Goal: Transaction & Acquisition: Purchase product/service

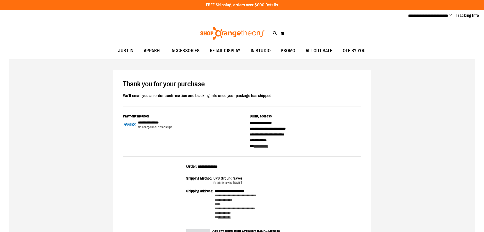
click at [216, 164] on span "**********" at bounding box center [208, 166] width 20 height 4
copy span "**********"
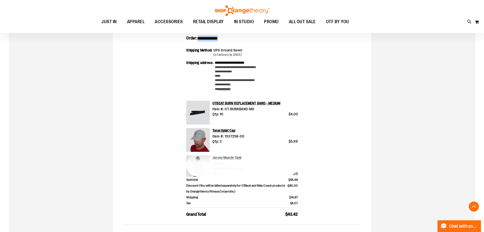
scroll to position [152, 0]
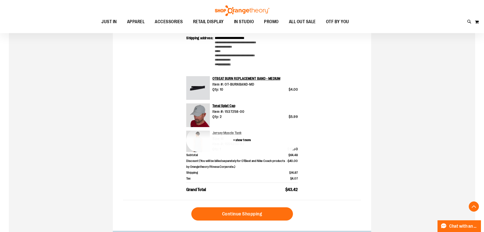
click at [242, 137] on button "+ show 1 more" at bounding box center [242, 140] width 112 height 24
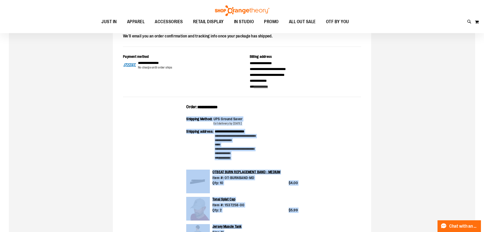
scroll to position [25, 0]
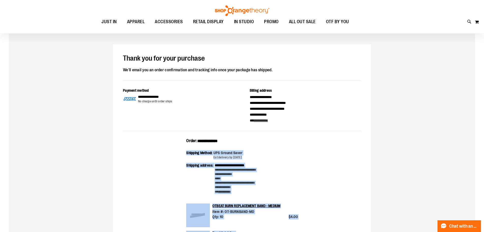
drag, startPoint x: 315, startPoint y: 207, endPoint x: 185, endPoint y: 139, distance: 146.5
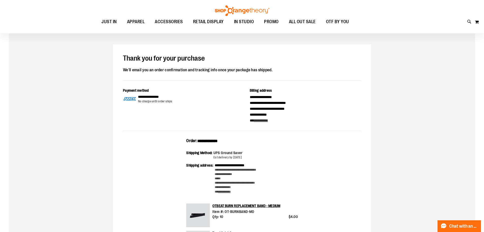
click at [318, 121] on div "**********" at bounding box center [306, 108] width 112 height 29
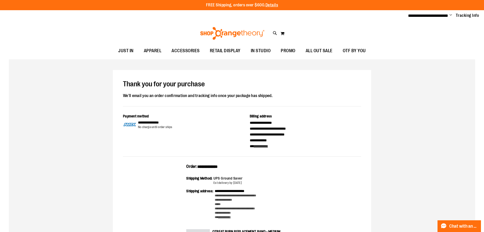
click at [453, 14] on ul "**********" at bounding box center [441, 16] width 75 height 6
drag, startPoint x: 447, startPoint y: 18, endPoint x: 448, endPoint y: 13, distance: 5.2
click at [447, 18] on li "**********" at bounding box center [428, 16] width 40 height 6
click at [448, 13] on li "**********" at bounding box center [428, 16] width 40 height 6
click at [449, 14] on ul "**********" at bounding box center [441, 16] width 75 height 6
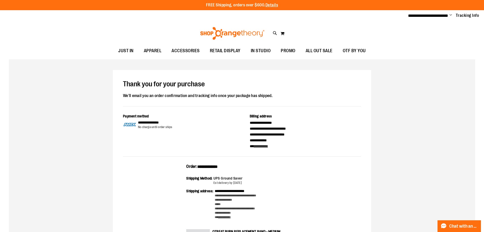
click at [451, 16] on span "Change" at bounding box center [451, 15] width 3 height 5
click at [426, 35] on link "Sign Out" at bounding box center [433, 34] width 44 height 10
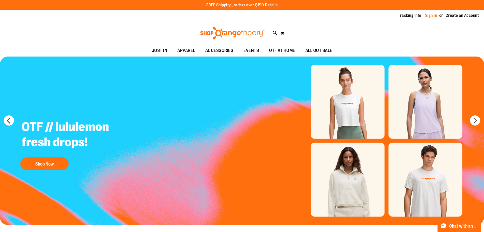
click at [434, 17] on link "Sign In" at bounding box center [431, 16] width 12 height 6
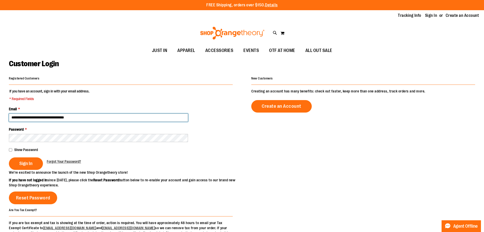
click at [67, 114] on input "**********" at bounding box center [98, 117] width 179 height 8
type input "**********"
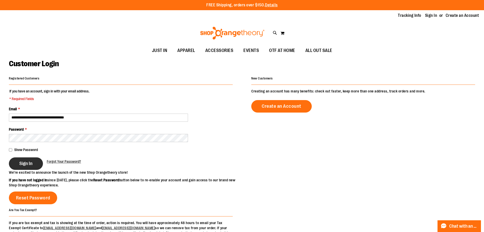
click at [31, 165] on span "Sign In" at bounding box center [25, 163] width 13 height 6
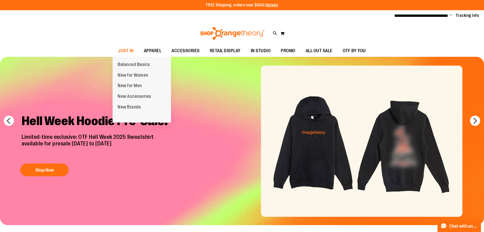
click at [127, 63] on span "Balanced Basics" at bounding box center [134, 65] width 32 height 6
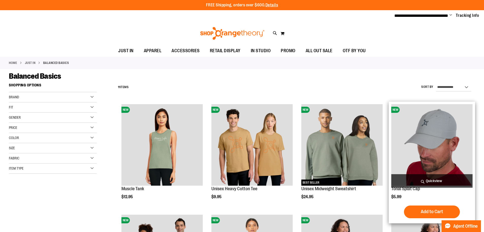
click at [413, 115] on img "product" at bounding box center [431, 144] width 81 height 81
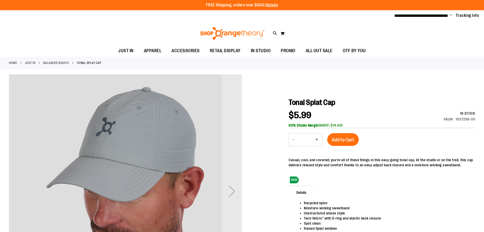
click at [315, 139] on button "+" at bounding box center [317, 139] width 10 height 13
type input "*"
click at [341, 137] on span "Add to Cart" at bounding box center [343, 140] width 22 height 6
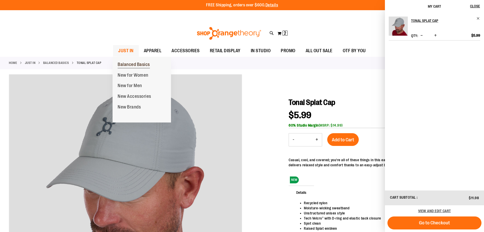
click at [130, 65] on span "Balanced Basics" at bounding box center [134, 65] width 32 height 6
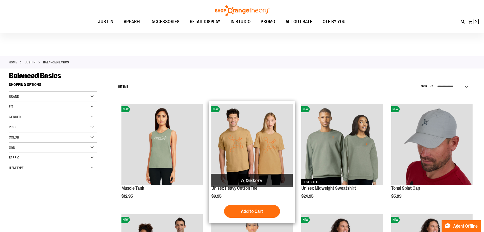
scroll to position [76, 0]
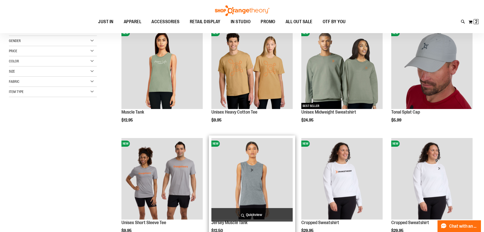
click at [262, 174] on img "product" at bounding box center [252, 178] width 81 height 81
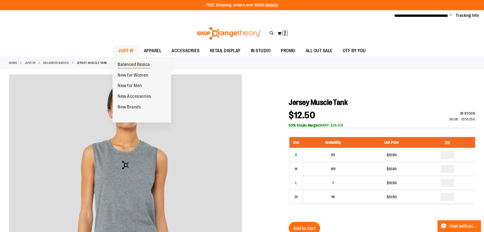
click at [128, 63] on span "Balanced Basics" at bounding box center [134, 65] width 32 height 6
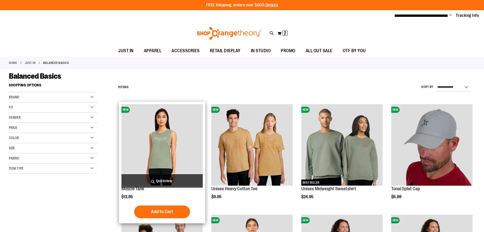
click at [170, 139] on img "product" at bounding box center [162, 144] width 81 height 81
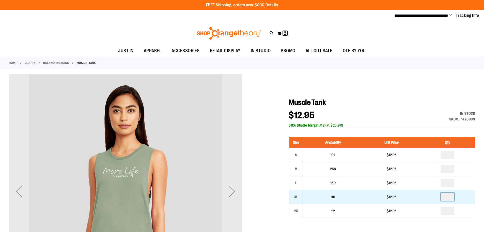
click at [448, 197] on input "number" at bounding box center [448, 196] width 14 height 8
type input "*"
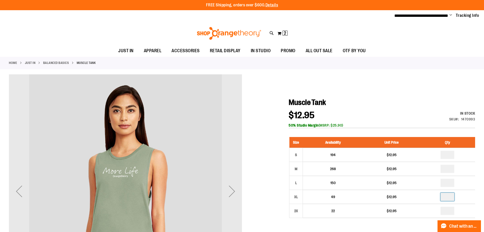
click at [385, 94] on div at bounding box center [242, 213] width 466 height 279
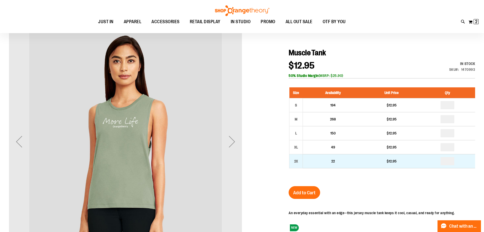
scroll to position [51, 0]
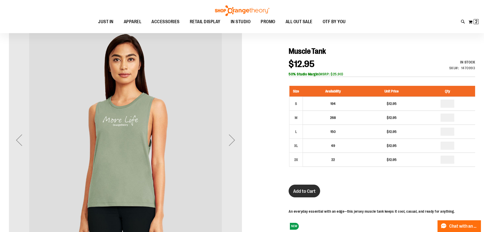
click at [314, 186] on button "Add to Cart" at bounding box center [305, 190] width 32 height 13
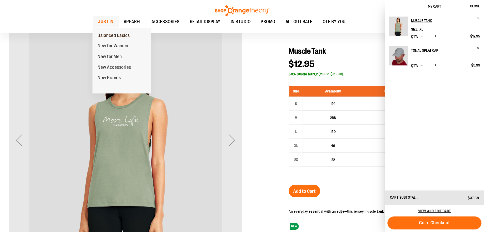
click at [102, 35] on span "Balanced Basics" at bounding box center [114, 36] width 32 height 6
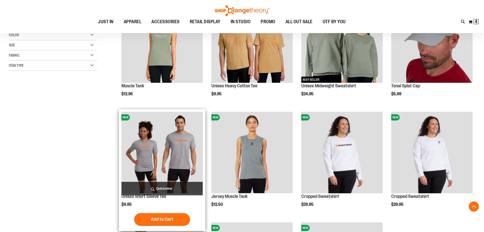
scroll to position [71, 0]
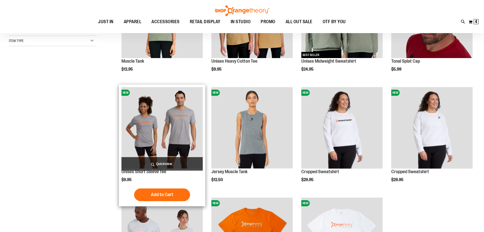
click at [171, 127] on img "product" at bounding box center [162, 127] width 81 height 81
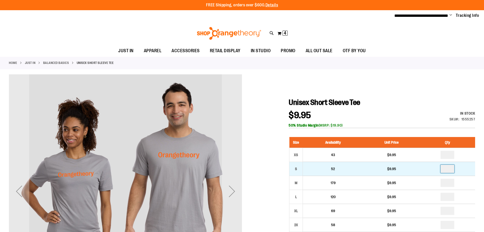
click at [448, 171] on input "number" at bounding box center [448, 168] width 14 height 8
type input "*"
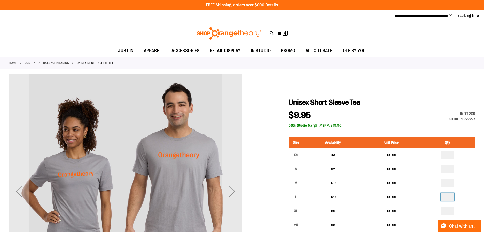
click at [449, 195] on input "number" at bounding box center [448, 196] width 14 height 8
type input "*"
click at [415, 100] on h1 "Unisex Short Sleeve Tee" at bounding box center [382, 102] width 187 height 9
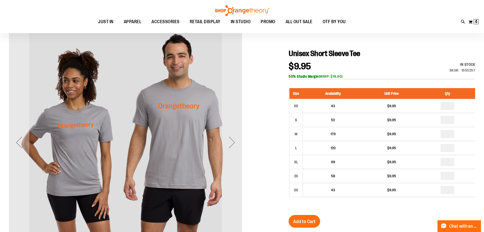
scroll to position [51, 0]
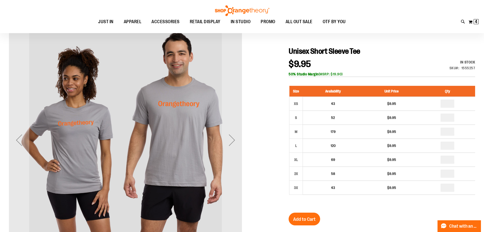
click at [293, 221] on span "Add to Cart" at bounding box center [304, 219] width 22 height 6
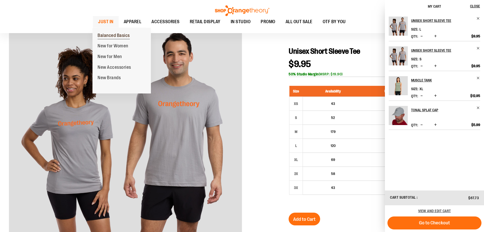
click at [97, 35] on link "Balanced Basics" at bounding box center [114, 35] width 42 height 11
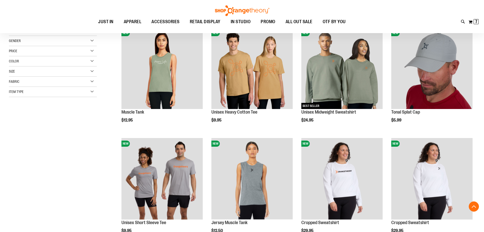
scroll to position [254, 0]
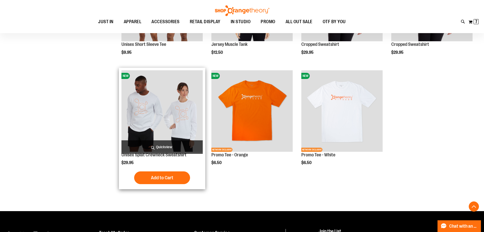
click at [165, 119] on img "product" at bounding box center [162, 110] width 81 height 81
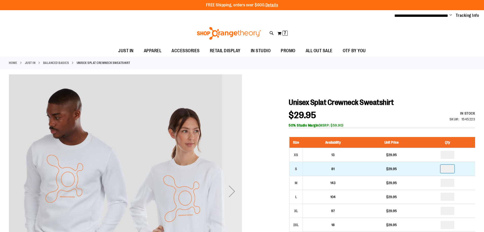
click at [448, 169] on input "number" at bounding box center [448, 168] width 14 height 8
type input "*"
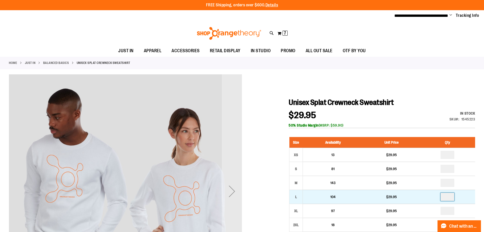
click at [451, 198] on input "number" at bounding box center [448, 196] width 14 height 8
type input "*"
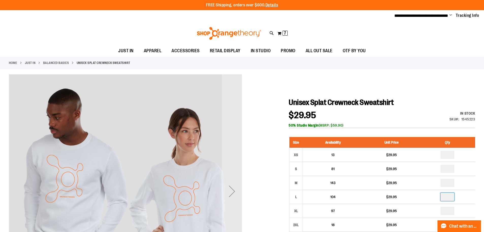
click at [402, 106] on h1 "Unisex Splat Crewneck Sweatshirt" at bounding box center [382, 102] width 187 height 9
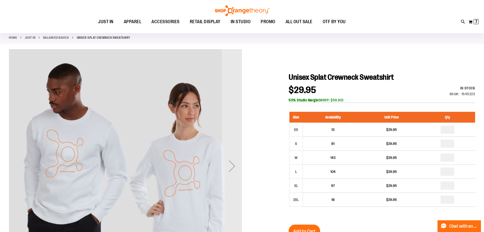
scroll to position [51, 0]
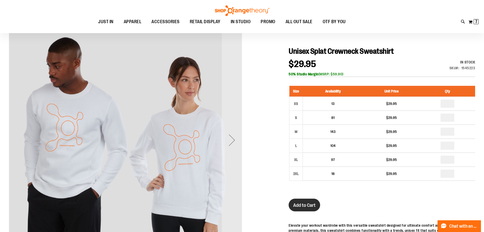
click at [298, 204] on span "Add to Cart" at bounding box center [304, 205] width 22 height 6
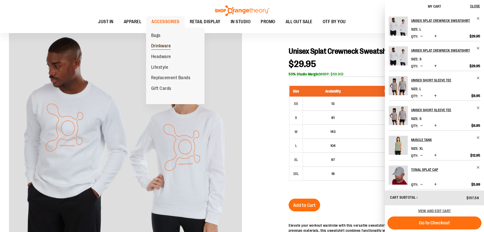
click at [165, 46] on span "Drinkware" at bounding box center [161, 46] width 20 height 6
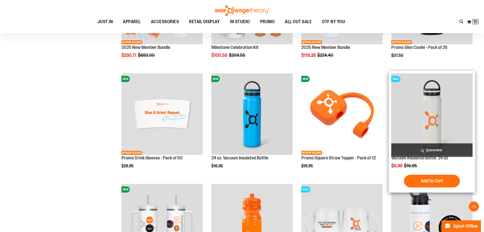
scroll to position [203, 0]
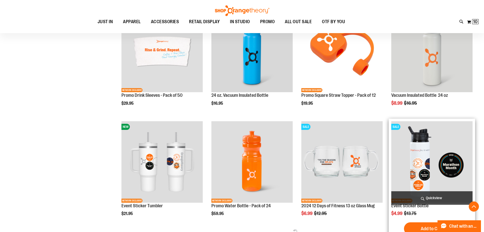
click at [418, 148] on img "product" at bounding box center [431, 161] width 81 height 81
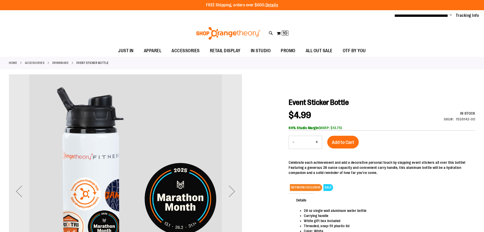
click at [317, 143] on button "+" at bounding box center [317, 142] width 10 height 13
type input "*"
click at [334, 141] on span "Add to Cart" at bounding box center [343, 142] width 22 height 6
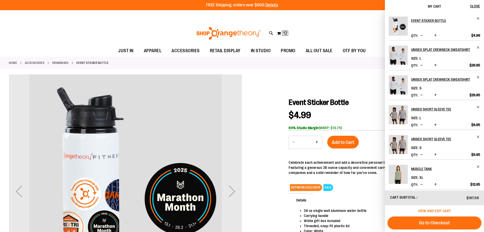
click at [433, 210] on span "View and edit cart" at bounding box center [434, 210] width 33 height 4
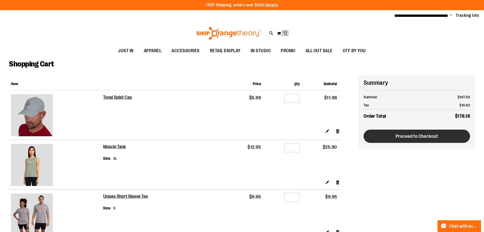
click at [402, 135] on span "Proceed to Checkout" at bounding box center [417, 136] width 42 height 6
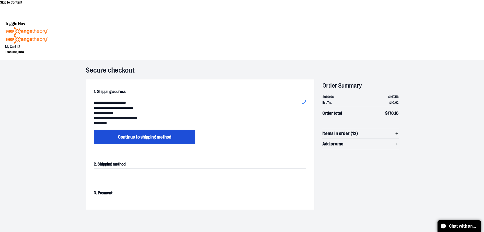
click at [165, 129] on button "Continue to shipping method" at bounding box center [145, 136] width 102 height 14
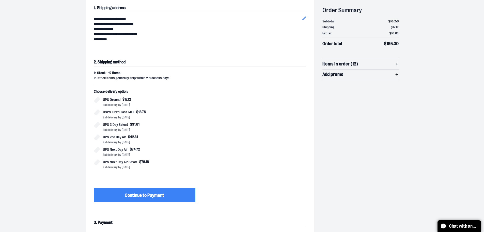
scroll to position [87, 0]
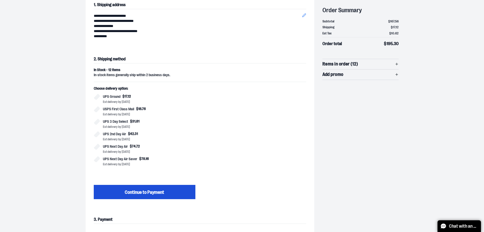
click at [151, 189] on span "Continue to Payment" at bounding box center [144, 192] width 39 height 6
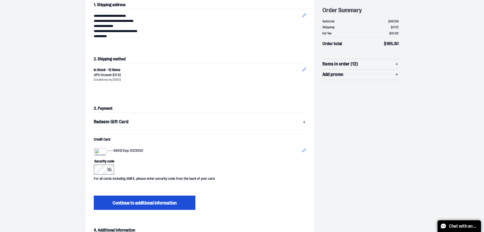
click at [142, 195] on button "Continue to additional information" at bounding box center [145, 202] width 102 height 14
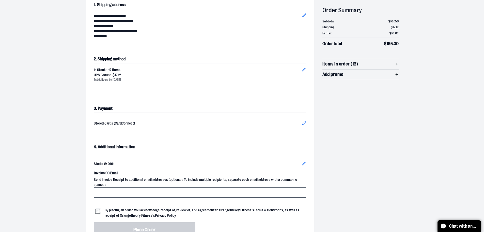
click at [113, 187] on input "Invoice CC Email" at bounding box center [200, 192] width 213 height 10
type input "**********"
click at [101, 207] on label "By placing an order, you acknowledge receipt of, review of, and agreement to Or…" at bounding box center [200, 212] width 213 height 11
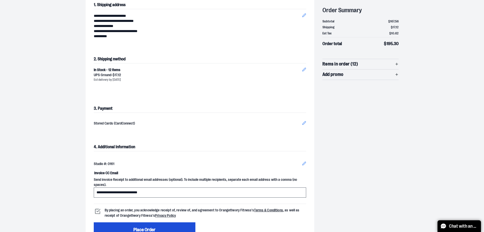
click at [124, 222] on button "Place Order" at bounding box center [145, 229] width 102 height 14
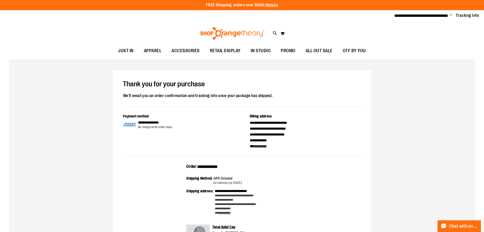
click at [210, 165] on span "**********" at bounding box center [208, 166] width 20 height 4
copy span "**********"
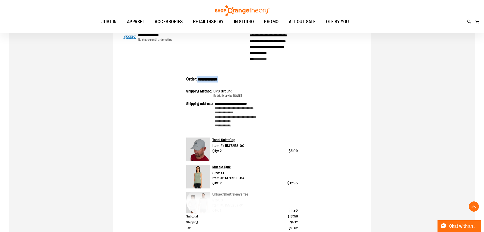
scroll to position [152, 0]
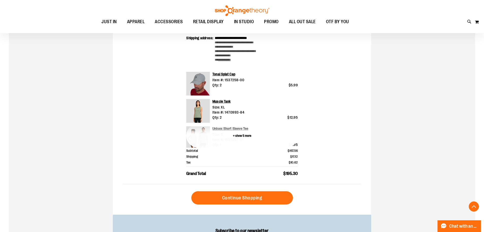
click at [245, 134] on button "+ show 5 more" at bounding box center [242, 136] width 112 height 24
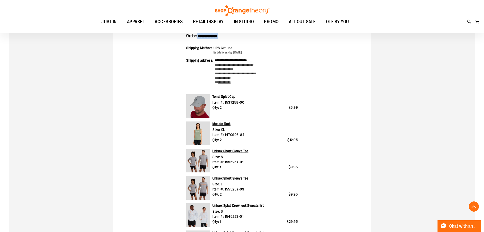
scroll to position [127, 0]
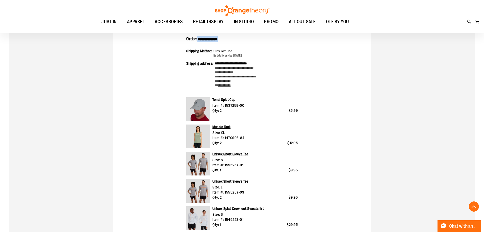
drag, startPoint x: 299, startPoint y: 169, endPoint x: 186, endPoint y: 34, distance: 175.7
click at [186, 34] on div "**********" at bounding box center [242, 154] width 259 height 422
click at [319, 91] on div "**********" at bounding box center [242, 185] width 238 height 298
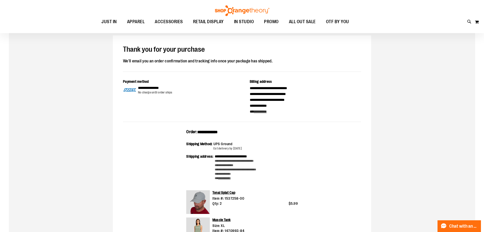
scroll to position [0, 0]
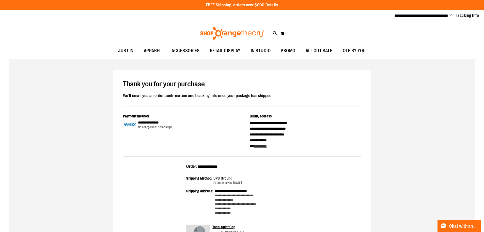
click at [451, 14] on span "Change" at bounding box center [451, 15] width 3 height 5
click at [428, 32] on link "Sign Out" at bounding box center [433, 34] width 44 height 10
